Goal: Transaction & Acquisition: Purchase product/service

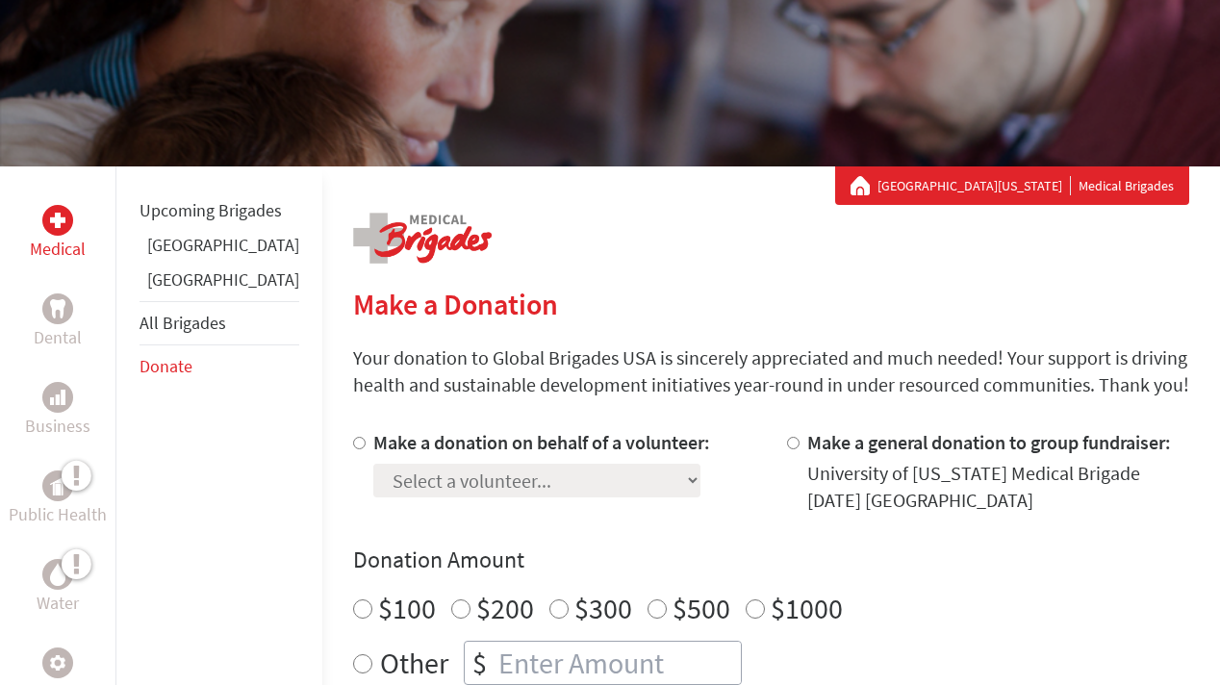
scroll to position [197, 0]
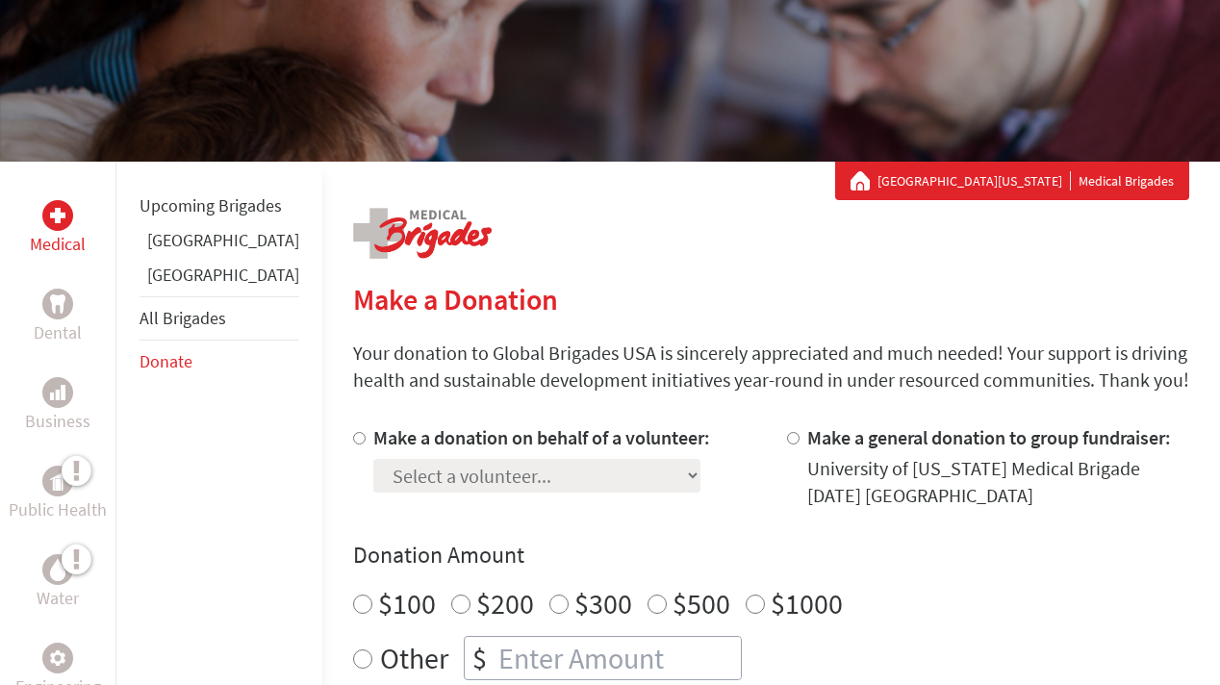
click at [353, 441] on input "Make a donation on behalf of a volunteer:" at bounding box center [359, 438] width 13 height 13
radio input "true"
click at [373, 479] on select "Select a volunteer... [PERSON_NAME] [PERSON_NAME] [PERSON_NAME] Emercin [PERSON…" at bounding box center [536, 476] width 327 height 34
select select "289178A9-58EF-11F0-B8AC-42010A400003"
click at [373, 459] on select "Select a volunteer... [PERSON_NAME] [PERSON_NAME] [PERSON_NAME] Emercin [PERSON…" at bounding box center [536, 476] width 327 height 34
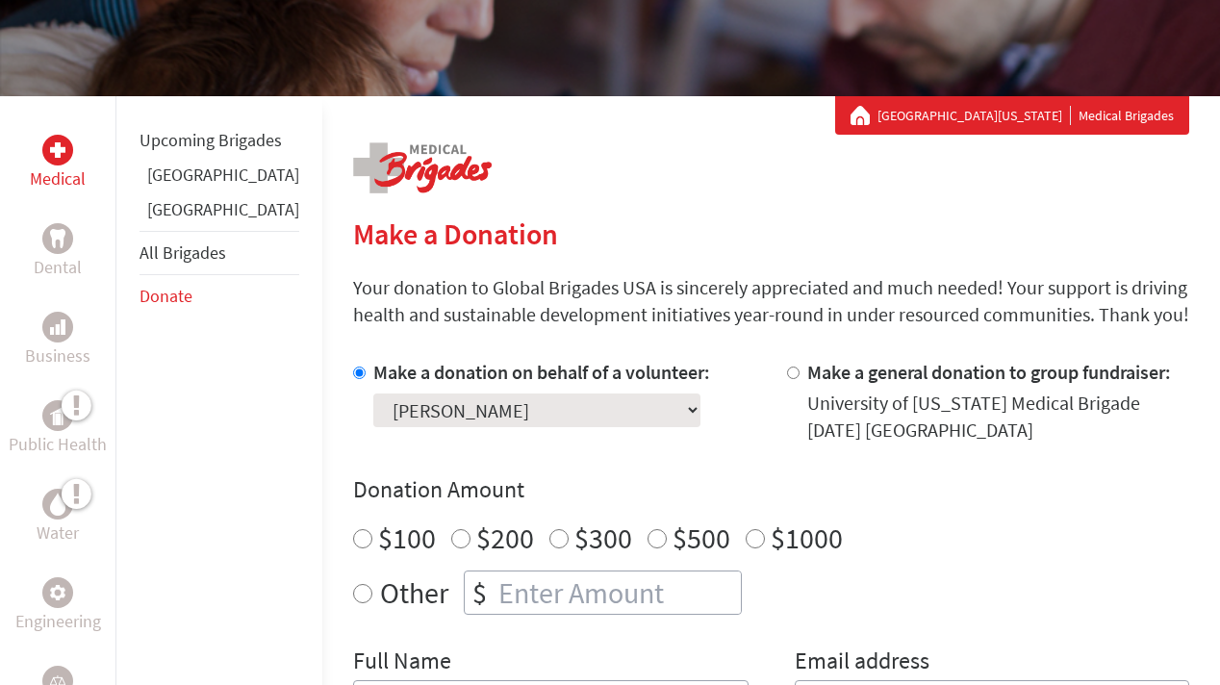
scroll to position [264, 0]
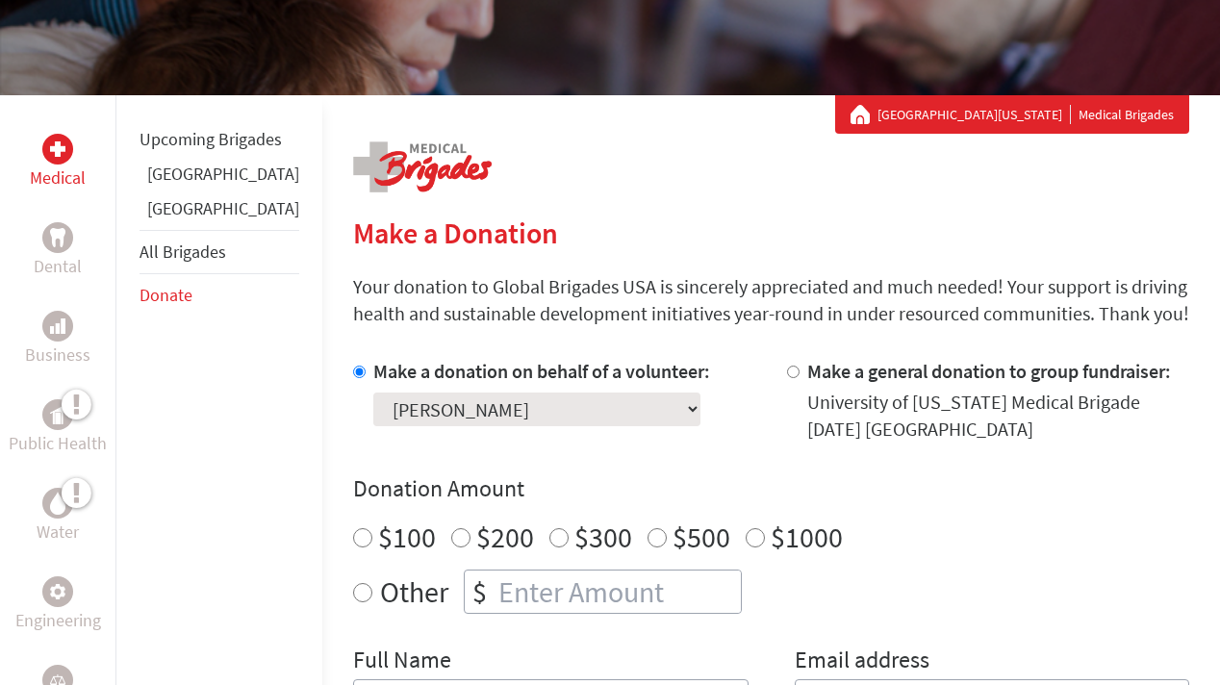
click at [380, 587] on label "Other" at bounding box center [414, 591] width 68 height 44
click at [361, 587] on input "Other" at bounding box center [362, 592] width 19 height 19
radio input "true"
click at [494, 594] on input "number" at bounding box center [617, 591] width 246 height 42
click at [684, 621] on div "Make a donation on behalf of a volunteer: Select a volunteer... [PERSON_NAME] […" at bounding box center [771, 550] width 836 height 385
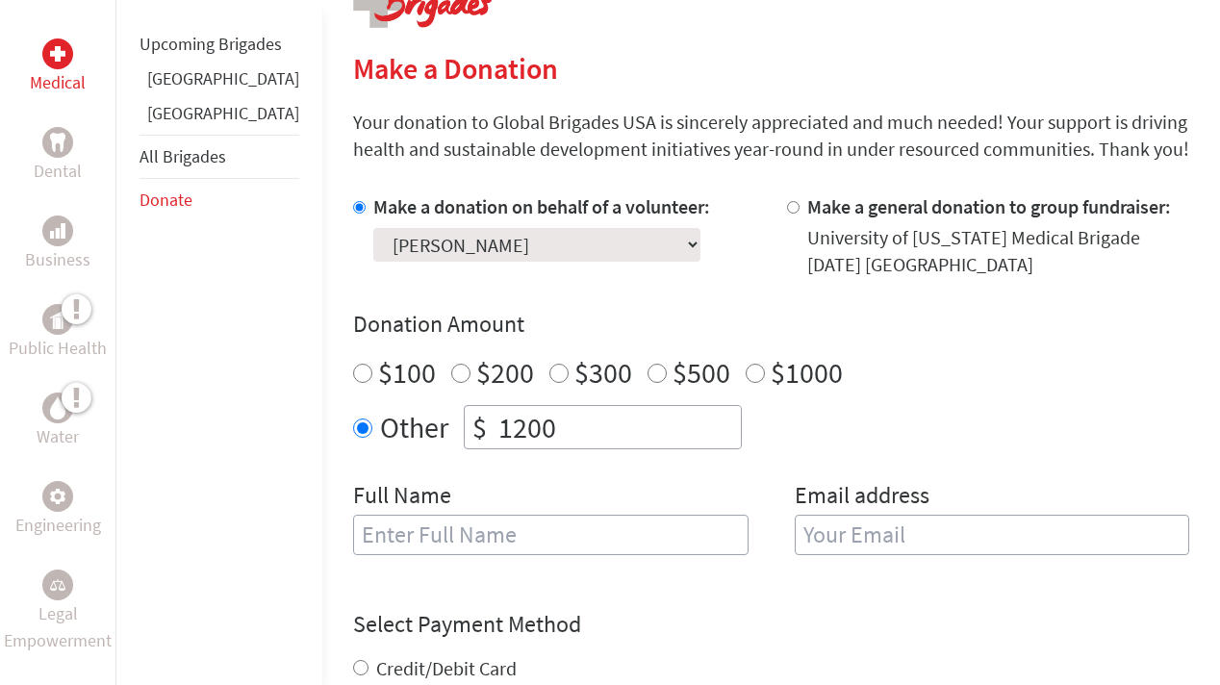
scroll to position [429, 0]
click at [587, 531] on input "text" at bounding box center [550, 534] width 395 height 40
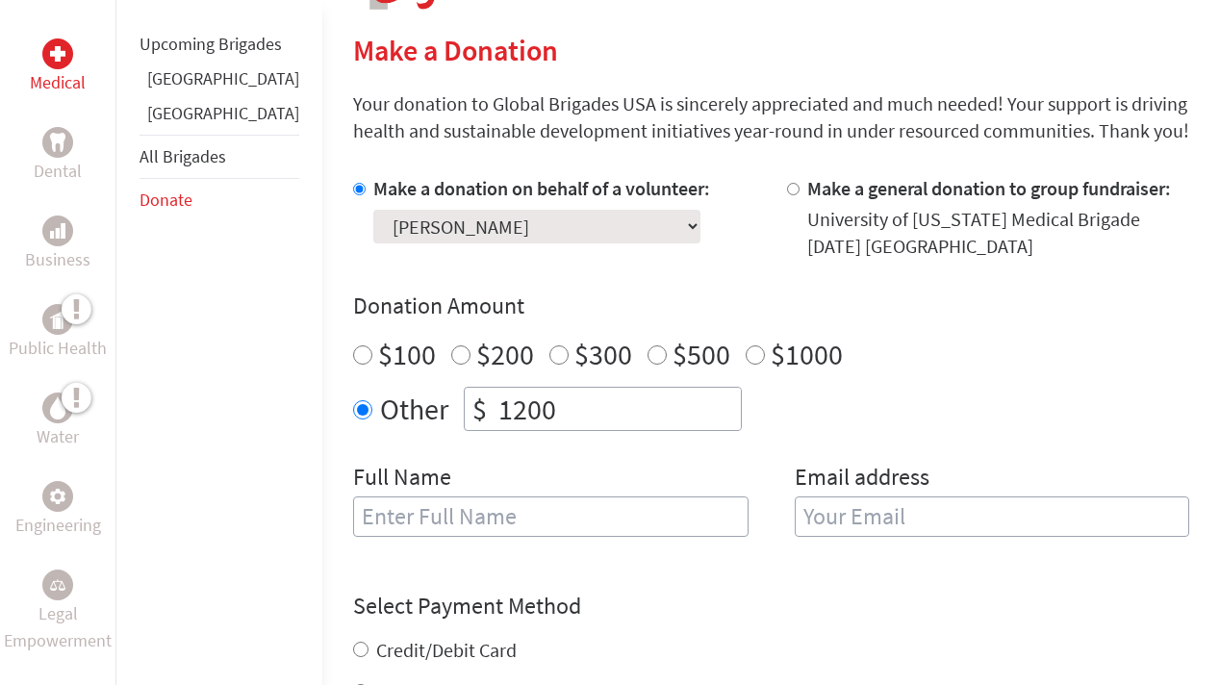
scroll to position [453, 0]
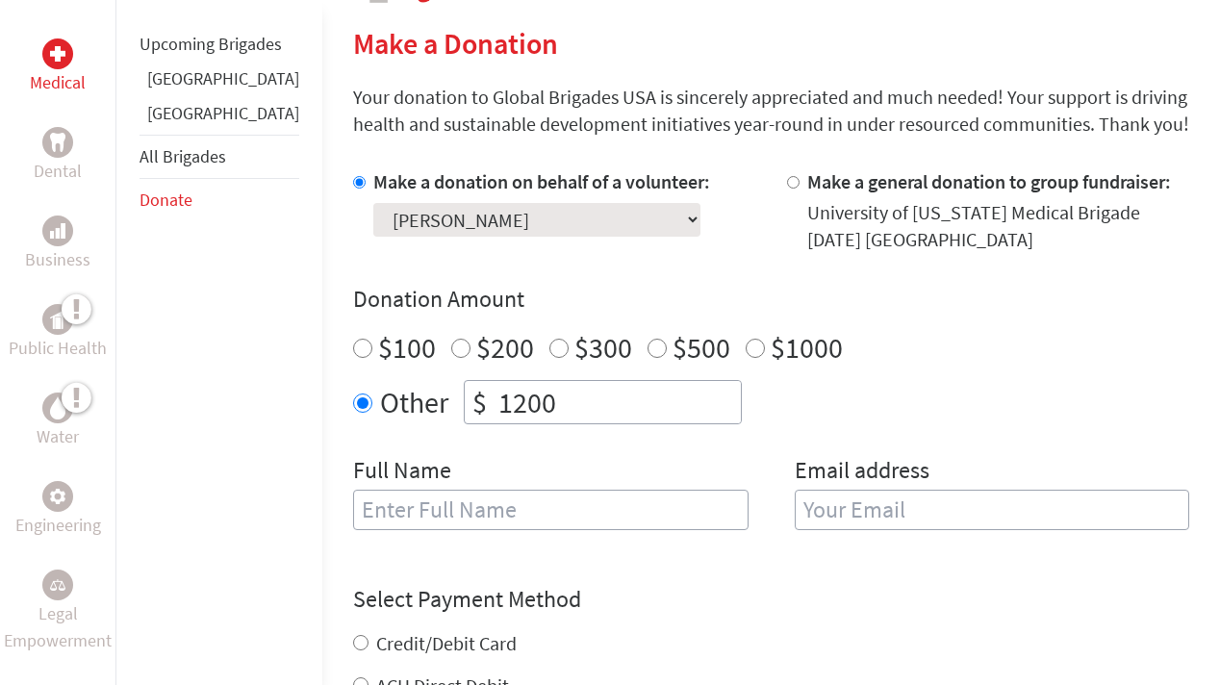
click at [515, 402] on input "1200" at bounding box center [617, 402] width 246 height 42
type input "1"
type input "1200"
click at [466, 517] on input "text" at bounding box center [550, 510] width 395 height 40
type input "[PERSON_NAME]"
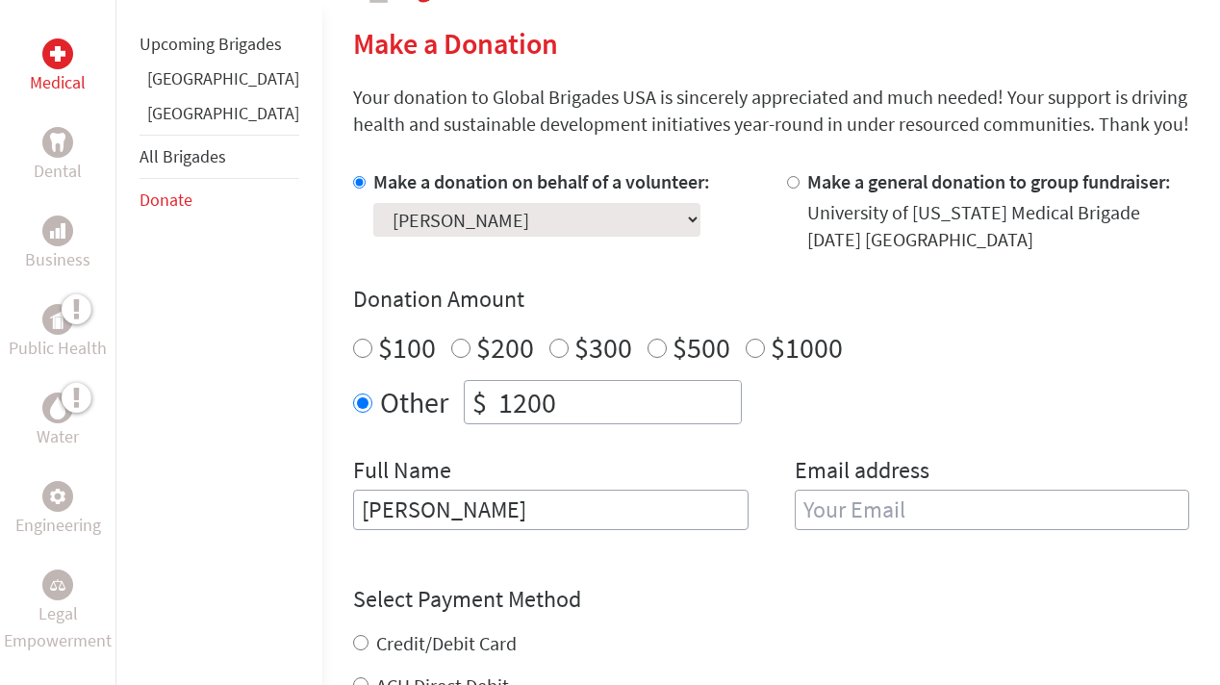
type input "[EMAIL_ADDRESS][DOMAIN_NAME]"
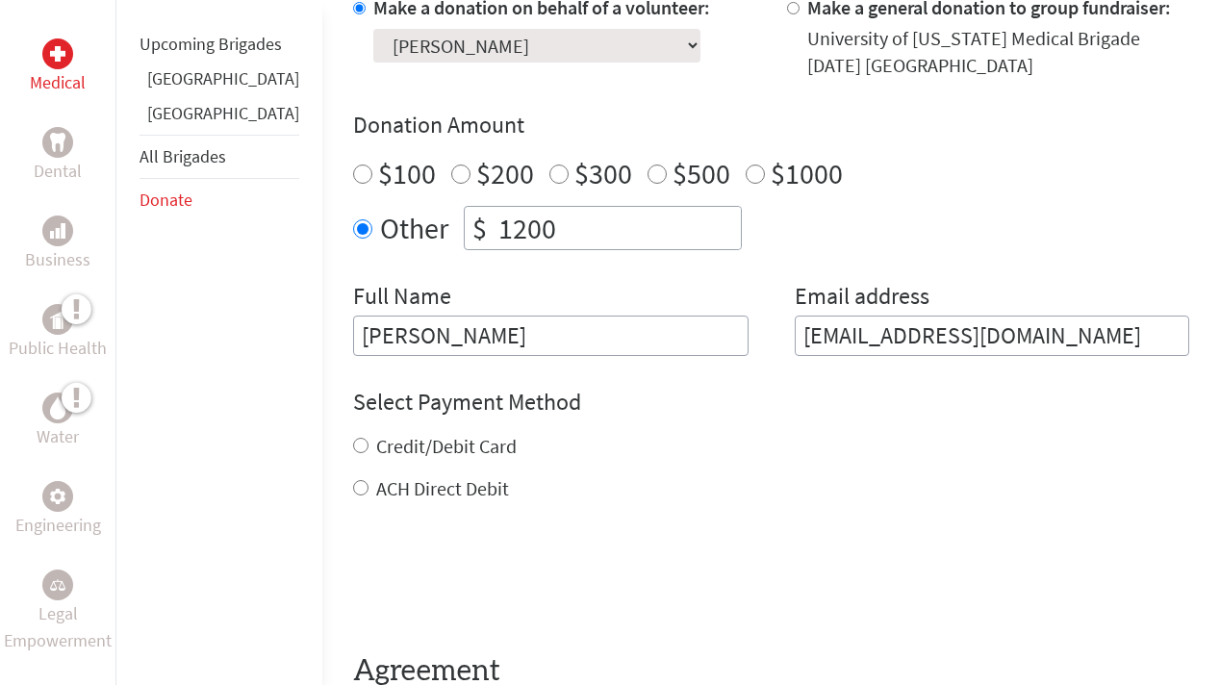
scroll to position [630, 0]
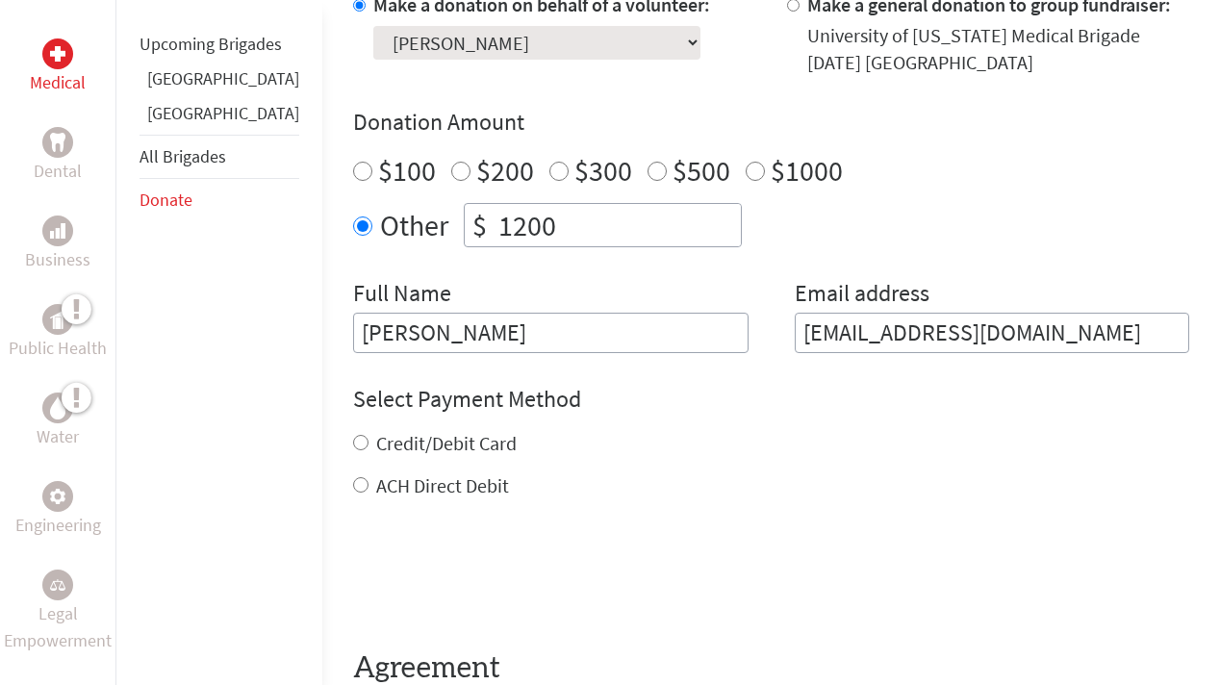
click at [404, 448] on label "Credit/Debit Card" at bounding box center [446, 443] width 140 height 24
click at [368, 448] on input "Credit/Debit Card" at bounding box center [360, 442] width 15 height 15
radio input "true"
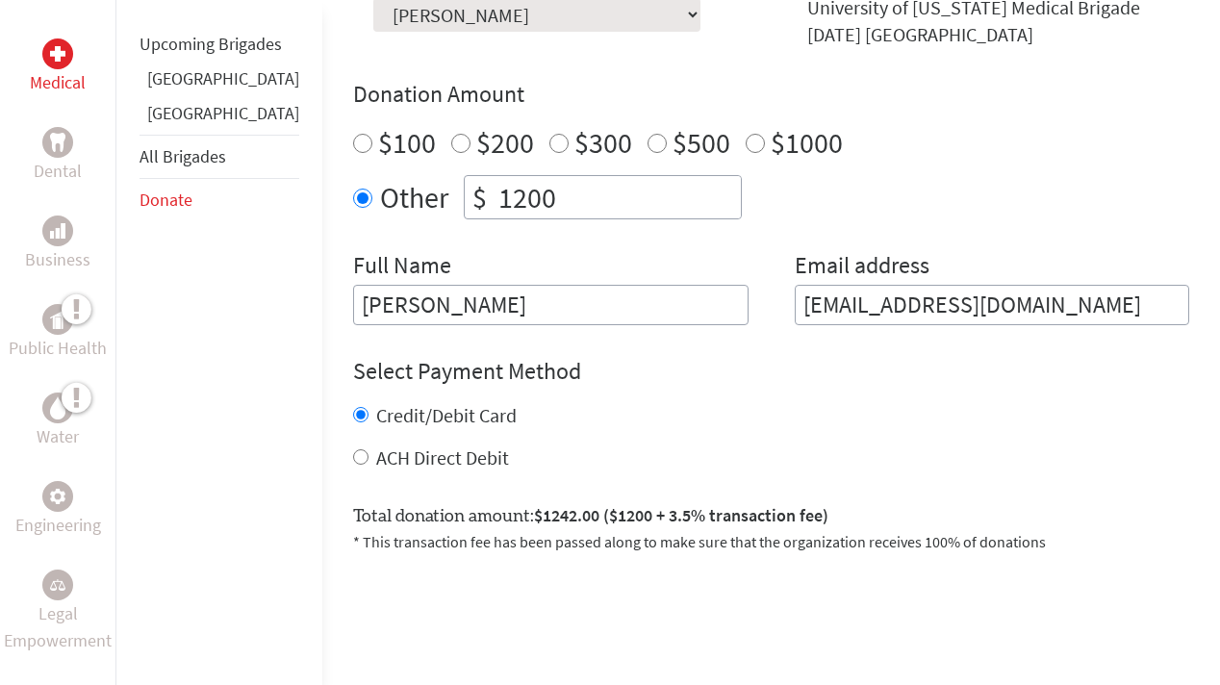
scroll to position [657, 0]
click at [432, 425] on label "Credit/Debit Card" at bounding box center [446, 416] width 140 height 24
click at [368, 423] on input "Credit/Debit Card" at bounding box center [360, 415] width 15 height 15
click at [448, 460] on div "ACH Direct Debit" at bounding box center [771, 458] width 836 height 27
click at [502, 500] on div "Total donation amount: $1242.00 ($1200 + 3.5% transaction fee) * This transacti…" at bounding box center [771, 521] width 836 height 66
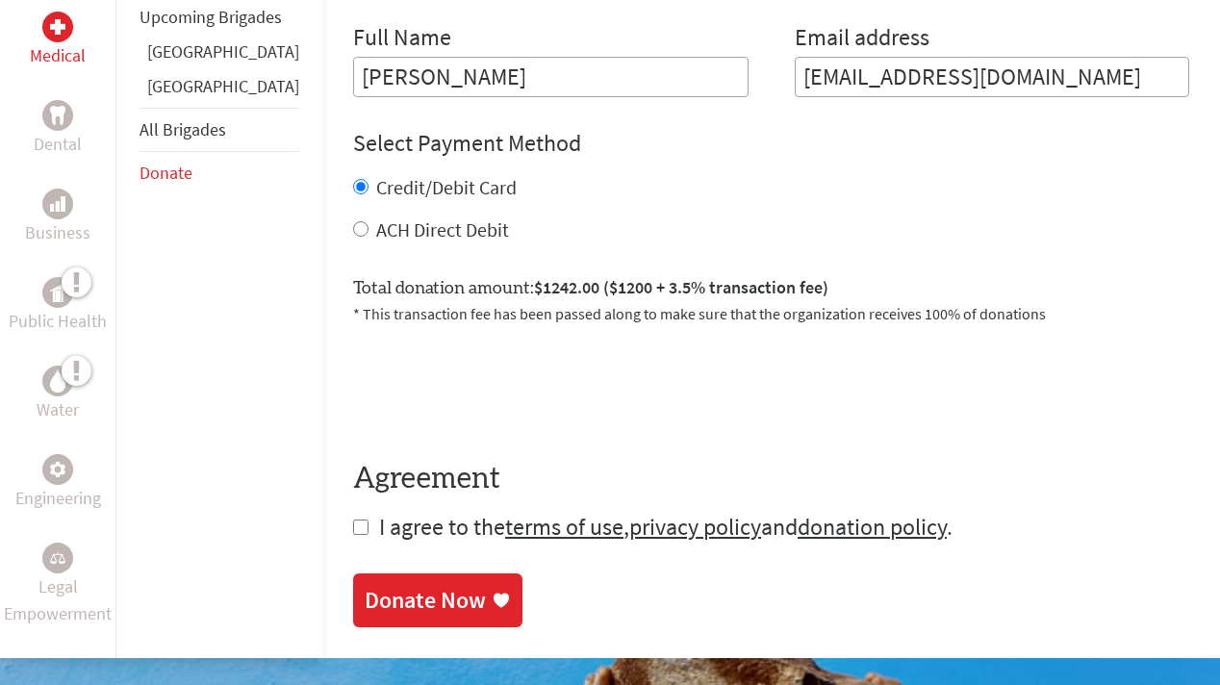
scroll to position [896, 0]
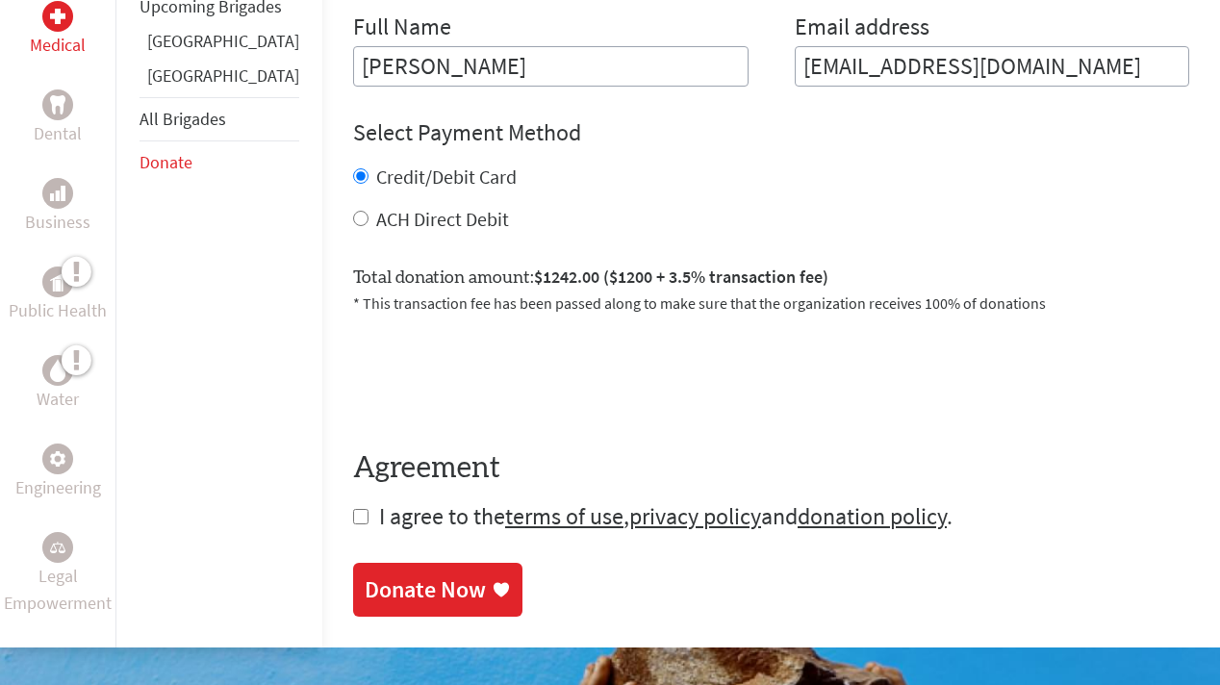
click at [376, 214] on label "ACH Direct Debit" at bounding box center [442, 219] width 133 height 24
click at [353, 214] on input "ACH Direct Debit" at bounding box center [360, 218] width 15 height 15
radio input "true"
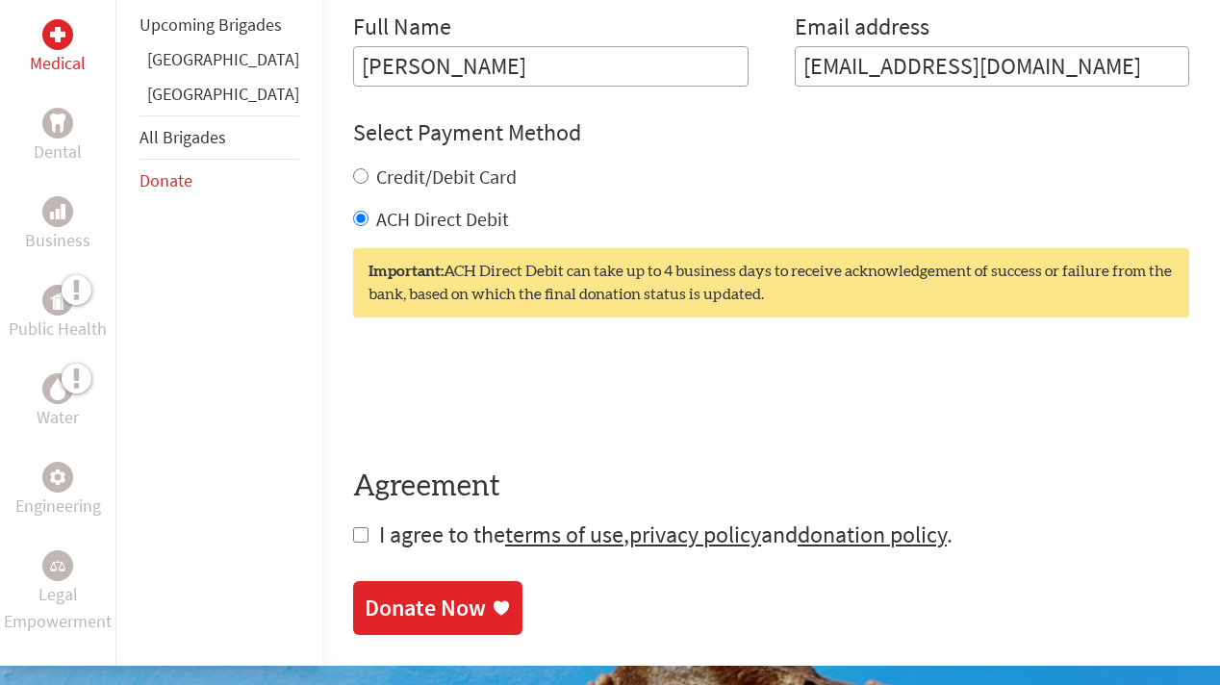
click at [376, 217] on label "ACH Direct Debit" at bounding box center [442, 219] width 133 height 24
click at [353, 217] on input "ACH Direct Debit" at bounding box center [360, 218] width 15 height 15
click at [358, 193] on div "Credit/Debit Card ACH Direct Debit" at bounding box center [771, 198] width 836 height 69
click at [376, 181] on label "Credit/Debit Card" at bounding box center [446, 176] width 140 height 24
click at [358, 181] on input "Credit/Debit Card" at bounding box center [360, 175] width 15 height 15
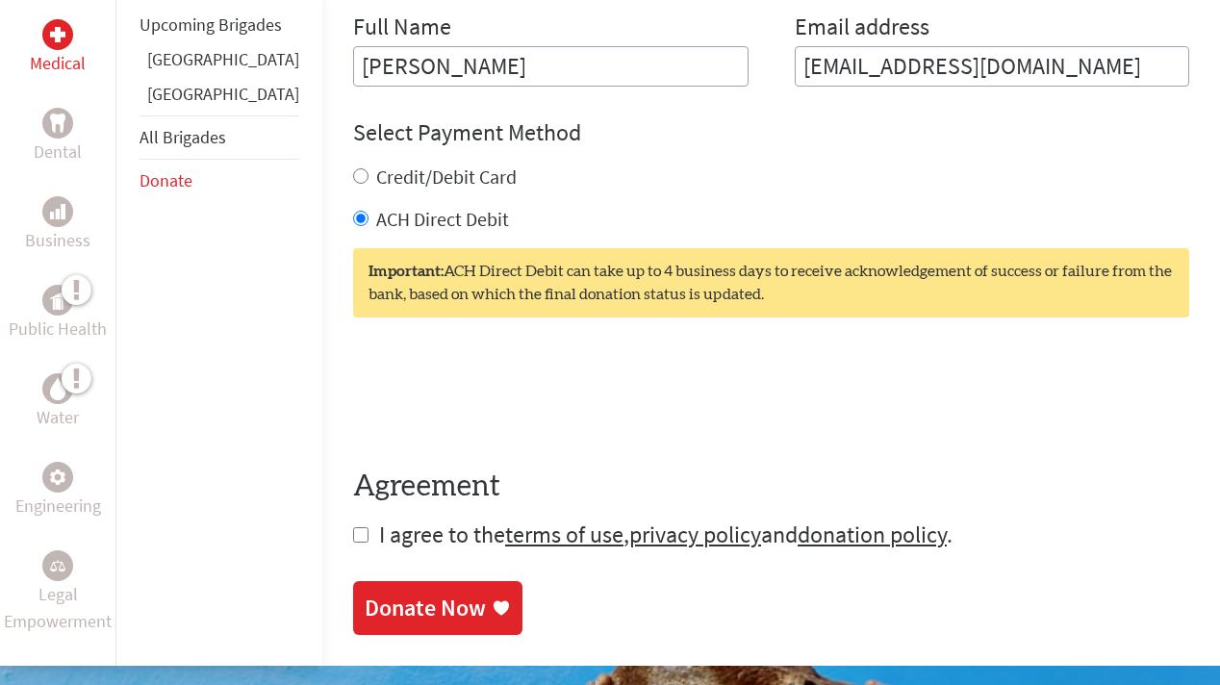
radio input "true"
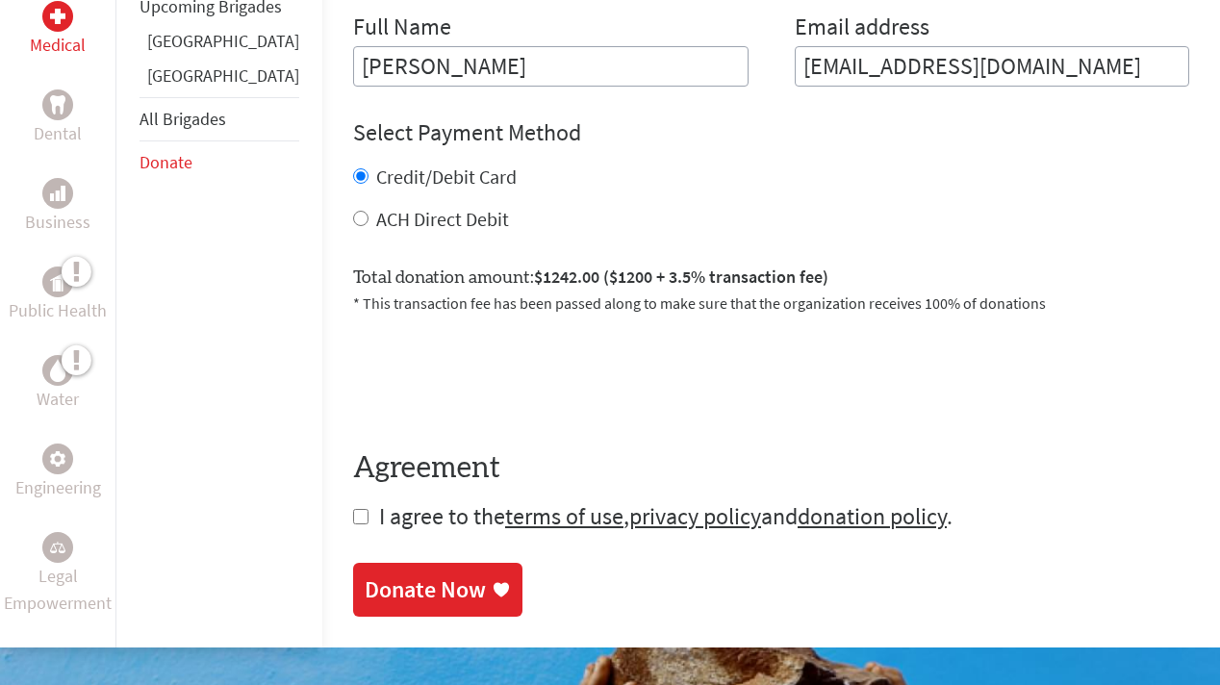
click at [376, 227] on label "ACH Direct Debit" at bounding box center [442, 219] width 133 height 24
click at [358, 226] on input "ACH Direct Debit" at bounding box center [360, 218] width 15 height 15
radio input "true"
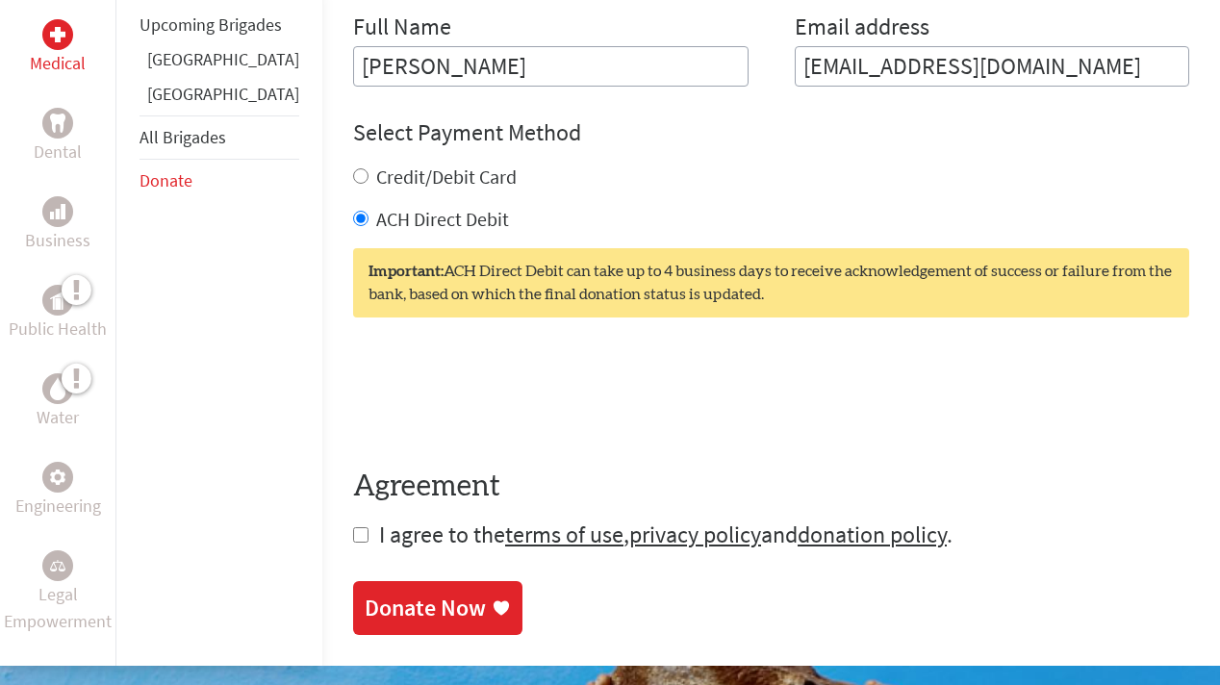
click at [379, 531] on span "I agree to the terms of use , privacy policy and donation policy ." at bounding box center [665, 534] width 573 height 30
click at [353, 538] on input "checkbox" at bounding box center [360, 534] width 15 height 15
checkbox input "true"
click at [402, 614] on div "Donate Now" at bounding box center [425, 609] width 121 height 31
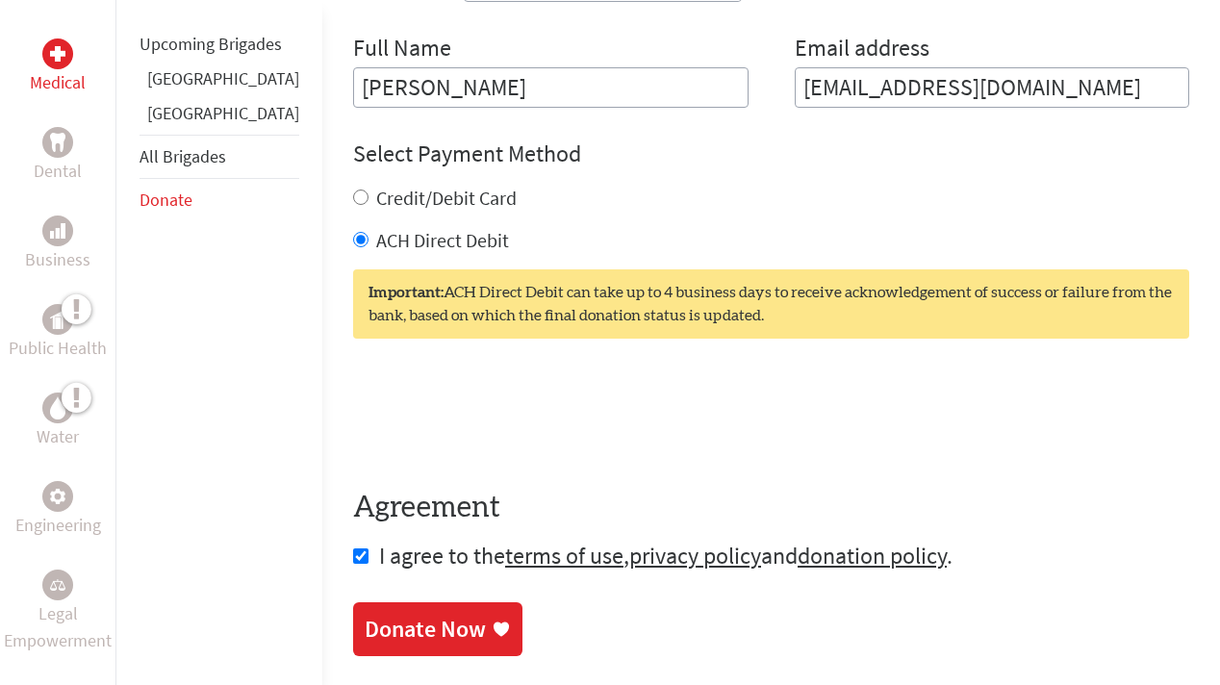
scroll to position [889, 0]
